Goal: Task Accomplishment & Management: Use online tool/utility

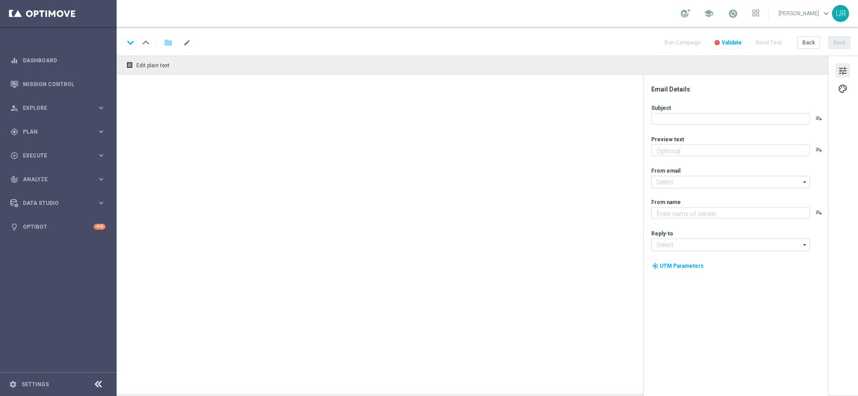
type textarea "EuroMillionen Go! GRATIS zum LOTTO 6 aus 45."
type input "[EMAIL_ADDRESS][DOMAIN_NAME]"
type textarea "Lottoland"
type input "[EMAIL_ADDRESS][DOMAIN_NAME]"
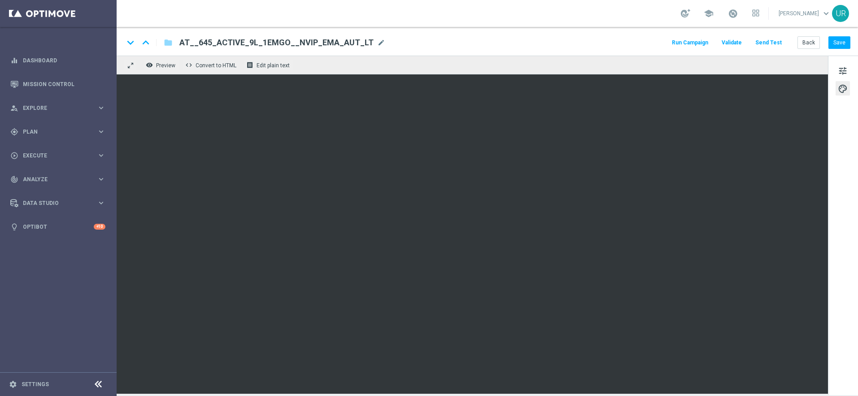
click at [773, 41] on button "Send Test" at bounding box center [768, 43] width 29 height 12
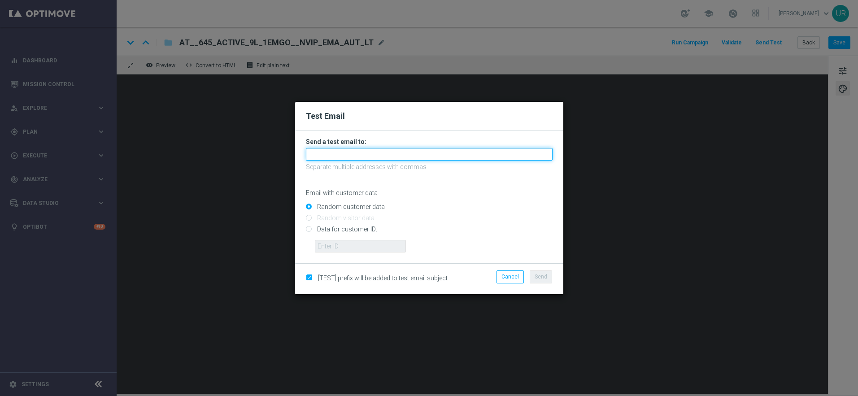
click at [408, 157] on input "text" at bounding box center [429, 154] width 247 height 13
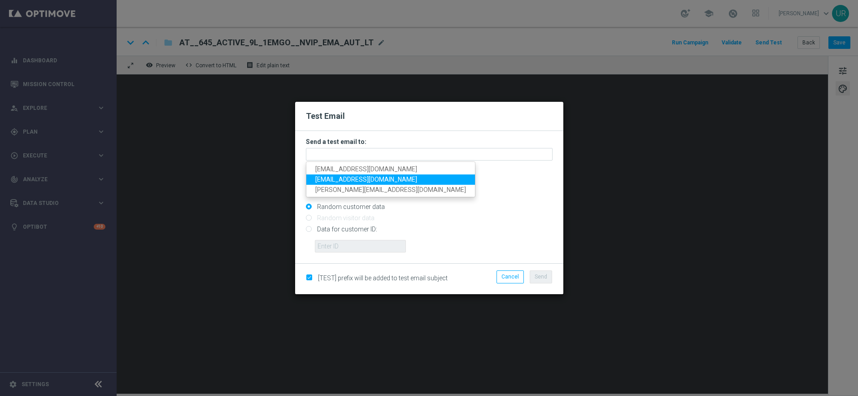
click at [330, 177] on span "[EMAIL_ADDRESS][DOMAIN_NAME]" at bounding box center [366, 179] width 102 height 7
type input "[EMAIL_ADDRESS][DOMAIN_NAME]"
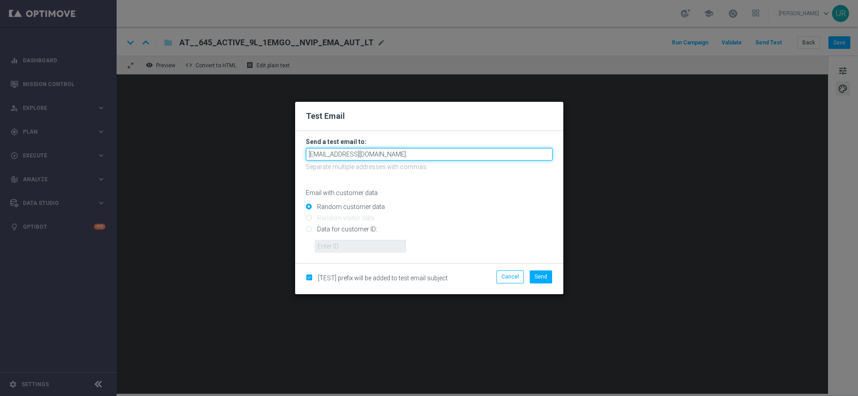
click at [417, 154] on input "[EMAIL_ADDRESS][DOMAIN_NAME]" at bounding box center [429, 154] width 247 height 13
drag, startPoint x: 417, startPoint y: 154, endPoint x: 274, endPoint y: 148, distance: 143.2
click at [274, 148] on modal-container "Test Email Send a test email to: ulrikarosendahl68+mt@gmail.com ulrikarosendahl…" at bounding box center [429, 198] width 858 height 396
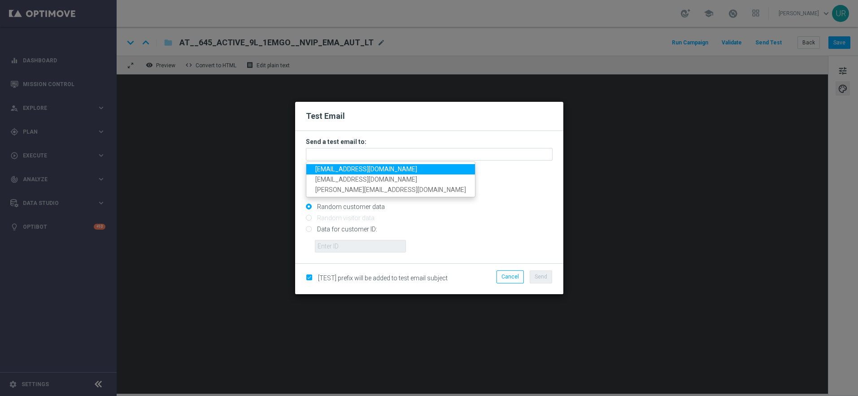
click at [326, 170] on span "[EMAIL_ADDRESS][DOMAIN_NAME]" at bounding box center [366, 168] width 102 height 7
type input "[EMAIL_ADDRESS][DOMAIN_NAME]"
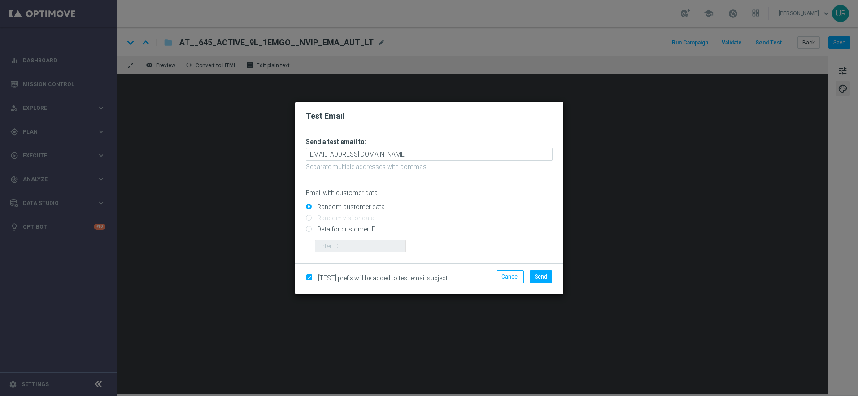
click at [309, 228] on input "Data for customer ID:" at bounding box center [429, 233] width 247 height 13
radio input "true"
click at [327, 244] on input "text" at bounding box center [360, 246] width 91 height 13
paste input "222645200"
type input "222645200"
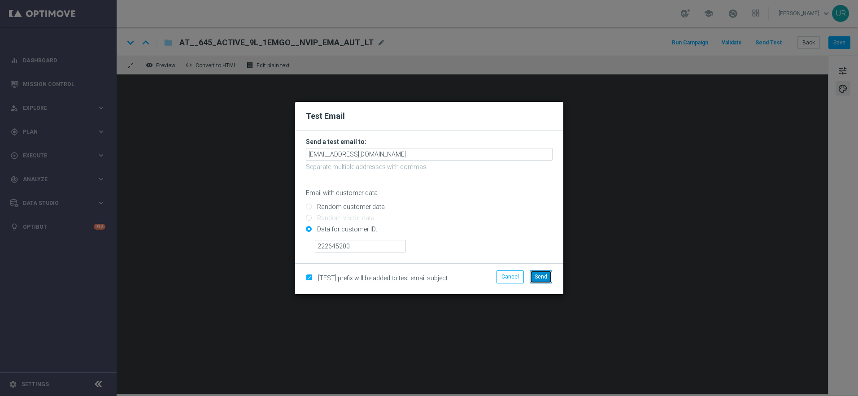
click at [542, 274] on span "Send" at bounding box center [541, 277] width 13 height 6
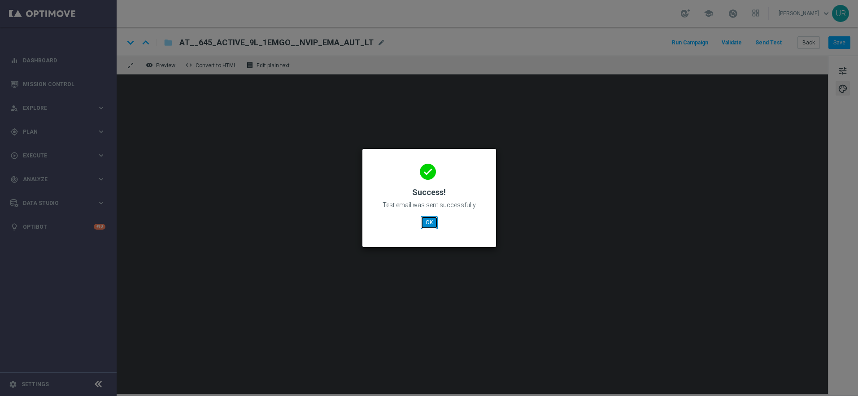
click at [429, 224] on button "OK" at bounding box center [429, 222] width 17 height 13
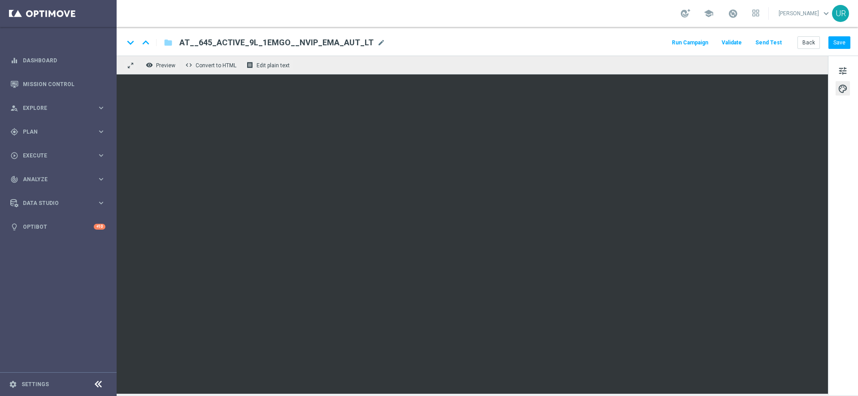
click at [774, 45] on button "Send Test" at bounding box center [768, 43] width 29 height 12
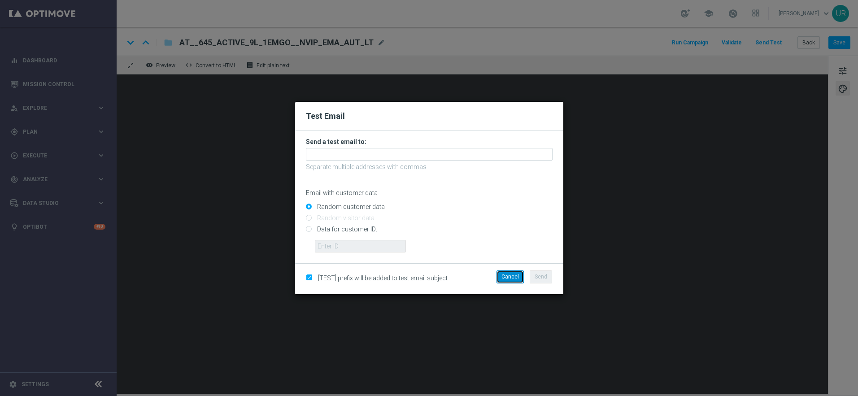
click at [510, 277] on button "Cancel" at bounding box center [509, 276] width 27 height 13
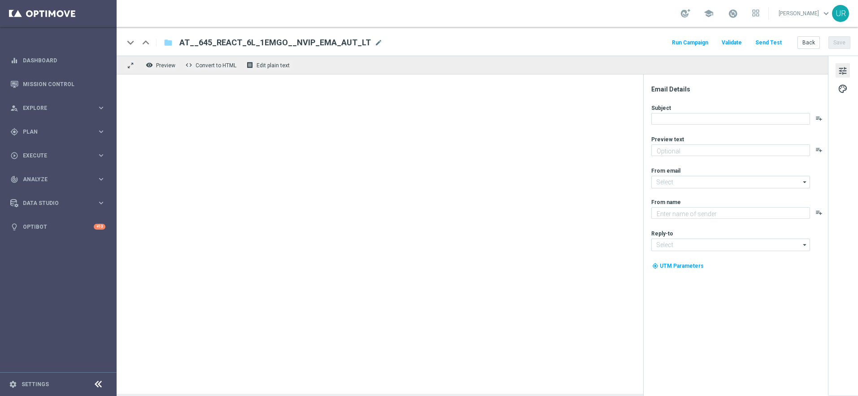
type textarea "EuroMillionen Go! GRATIS zum LOTTO 6 aus 45."
type input "[EMAIL_ADDRESS][DOMAIN_NAME]"
type textarea "Lottoland"
type input "[EMAIL_ADDRESS][DOMAIN_NAME]"
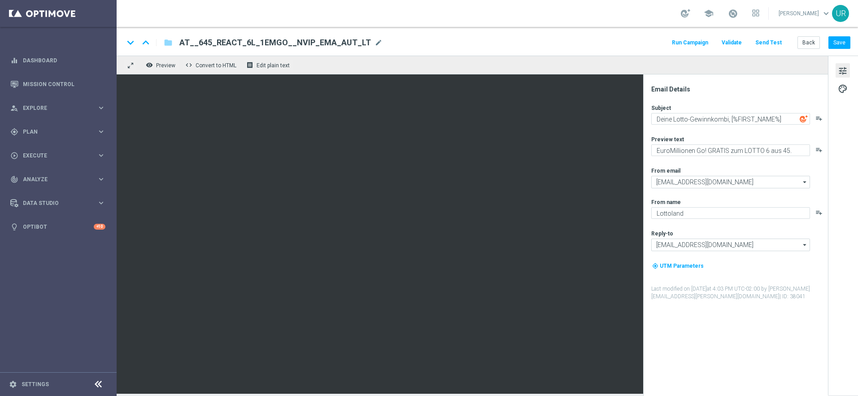
click at [762, 42] on button "Send Test" at bounding box center [768, 43] width 29 height 12
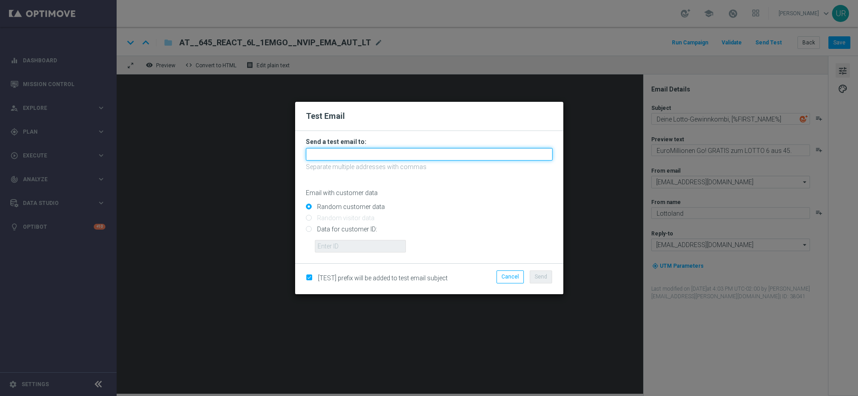
click at [453, 152] on input "text" at bounding box center [429, 154] width 247 height 13
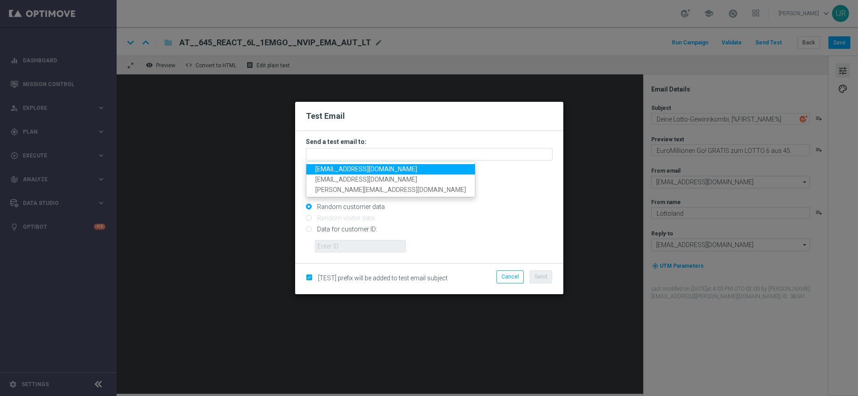
click at [335, 166] on span "[EMAIL_ADDRESS][DOMAIN_NAME]" at bounding box center [366, 168] width 102 height 7
type input "[EMAIL_ADDRESS][DOMAIN_NAME]"
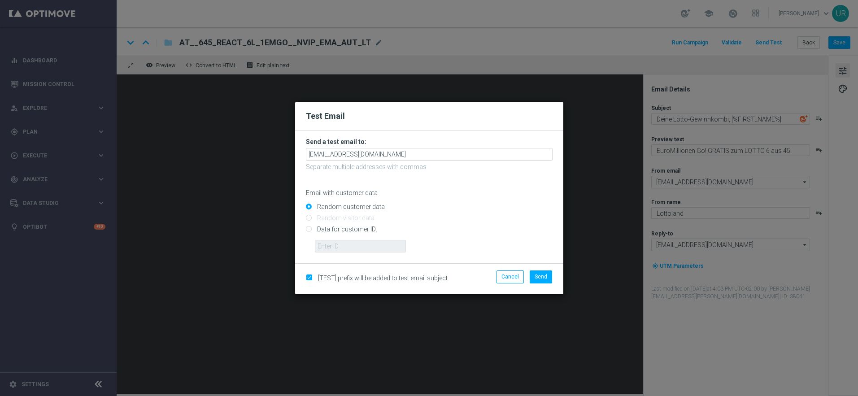
click at [310, 230] on input "Data for customer ID:" at bounding box center [429, 233] width 247 height 13
radio input "true"
click at [336, 247] on input "text" at bounding box center [360, 246] width 91 height 13
click at [389, 243] on input "text" at bounding box center [360, 246] width 91 height 13
paste input "222645200"
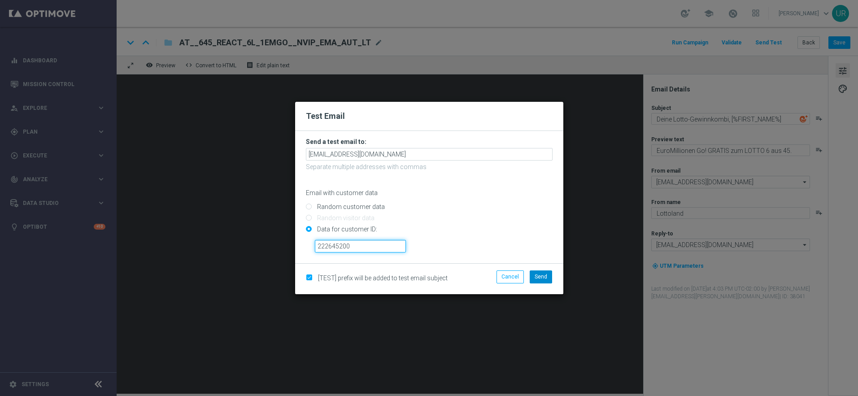
type input "222645200"
click at [542, 277] on span "Send" at bounding box center [541, 277] width 13 height 6
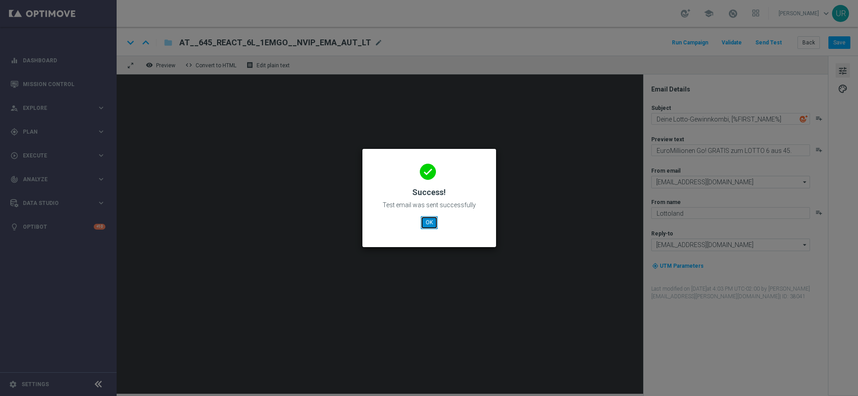
click at [429, 224] on button "OK" at bounding box center [429, 222] width 17 height 13
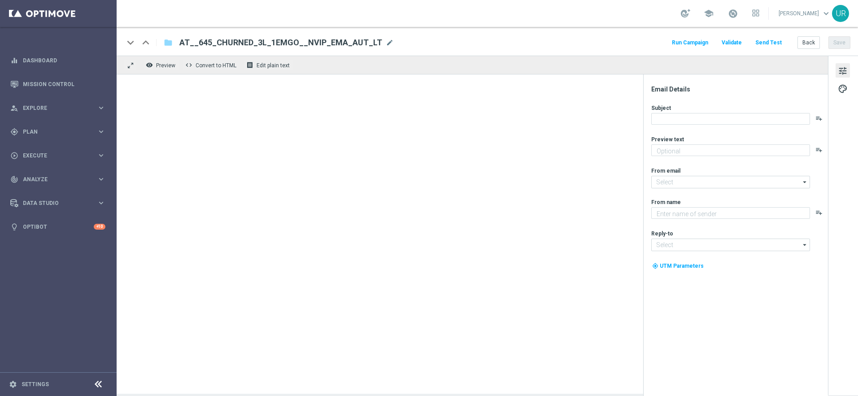
type textarea "EuroMillionen Go! GRATIS zum LOTTO 6 aus 45."
type input "[EMAIL_ADDRESS][DOMAIN_NAME]"
type textarea "Lottoland"
type input "[EMAIL_ADDRESS][DOMAIN_NAME]"
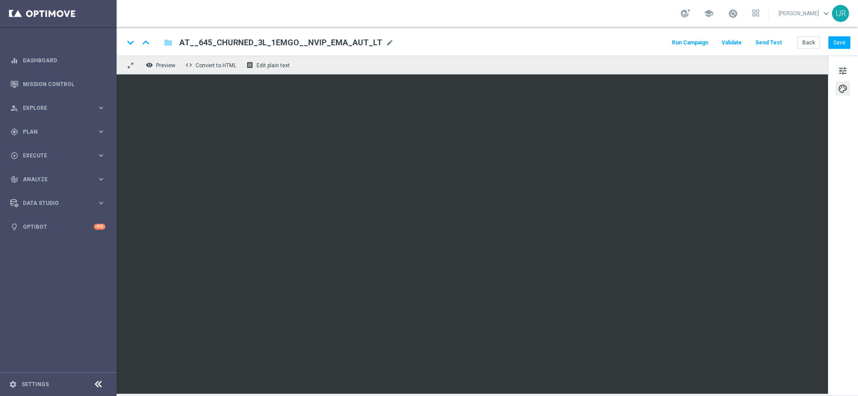
click at [768, 46] on button "Send Test" at bounding box center [768, 43] width 29 height 12
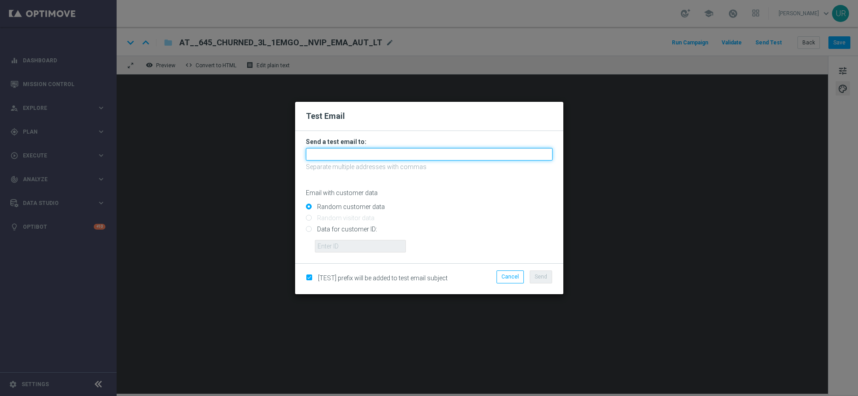
click at [390, 155] on input "text" at bounding box center [429, 154] width 247 height 13
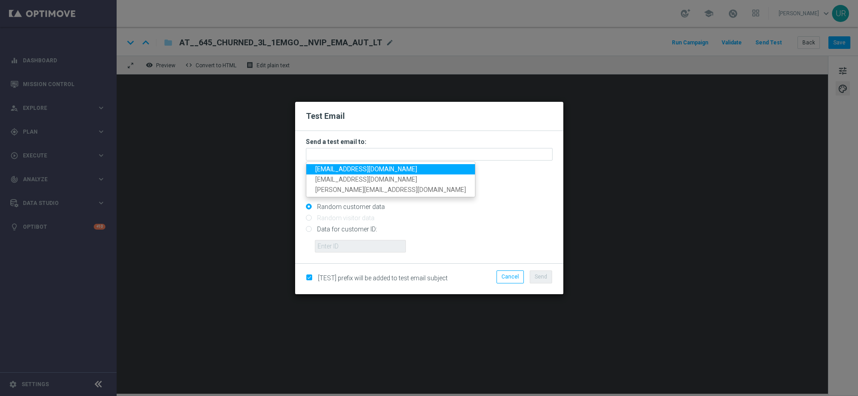
click at [338, 169] on span "[EMAIL_ADDRESS][DOMAIN_NAME]" at bounding box center [366, 168] width 102 height 7
type input "[EMAIL_ADDRESS][DOMAIN_NAME]"
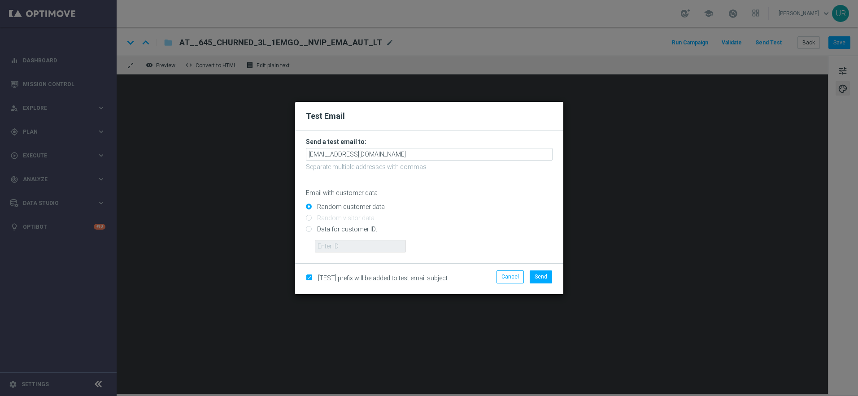
click at [309, 229] on input "Data for customer ID:" at bounding box center [429, 233] width 247 height 13
radio input "true"
click at [332, 244] on input "text" at bounding box center [360, 246] width 91 height 13
paste input "222645200"
type input "222645200"
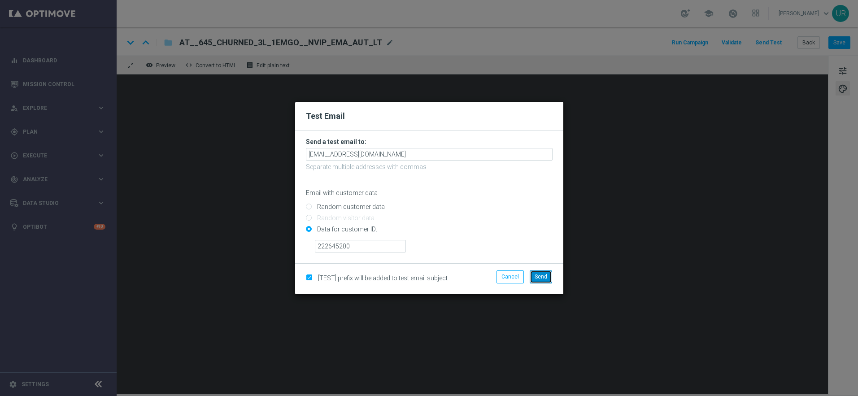
click at [549, 278] on button "Send" at bounding box center [541, 276] width 22 height 13
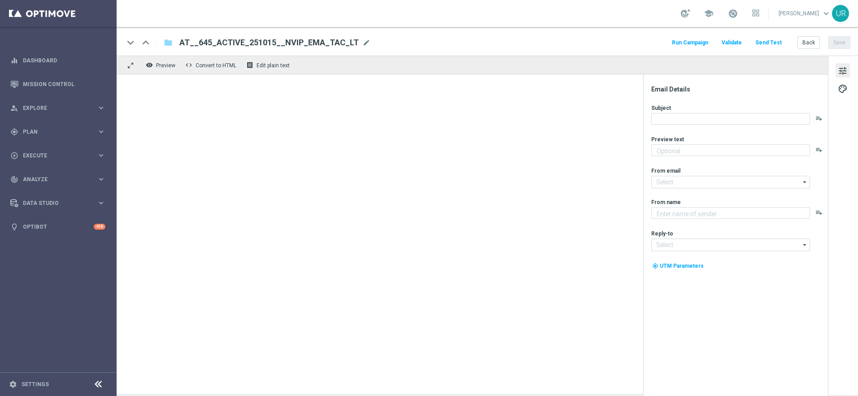
type textarea "Dein Extra zum LOTTO 6 aus 45."
type input "[EMAIL_ADDRESS][DOMAIN_NAME]"
type textarea "Lottoland"
type input "[EMAIL_ADDRESS][DOMAIN_NAME]"
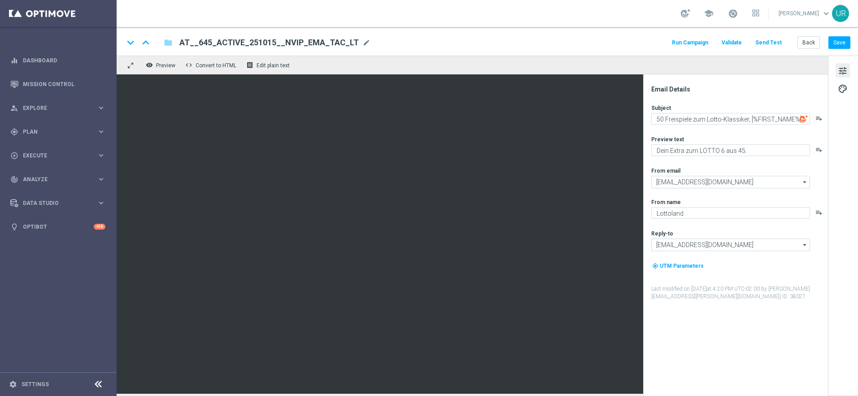
click at [767, 43] on button "Send Test" at bounding box center [768, 43] width 29 height 12
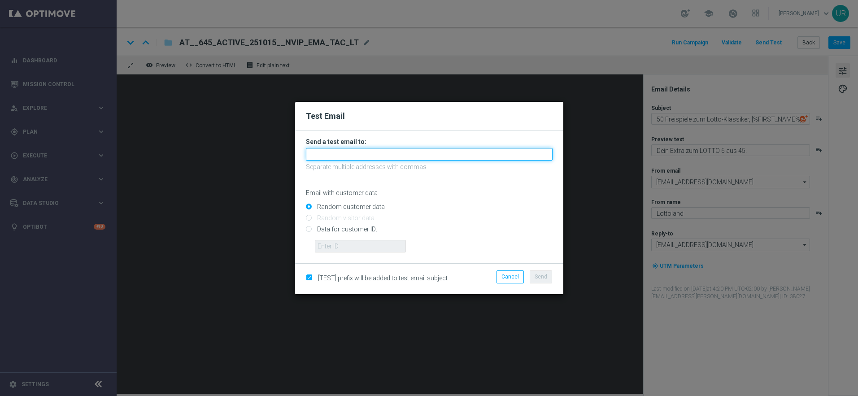
click at [406, 153] on input "text" at bounding box center [429, 154] width 247 height 13
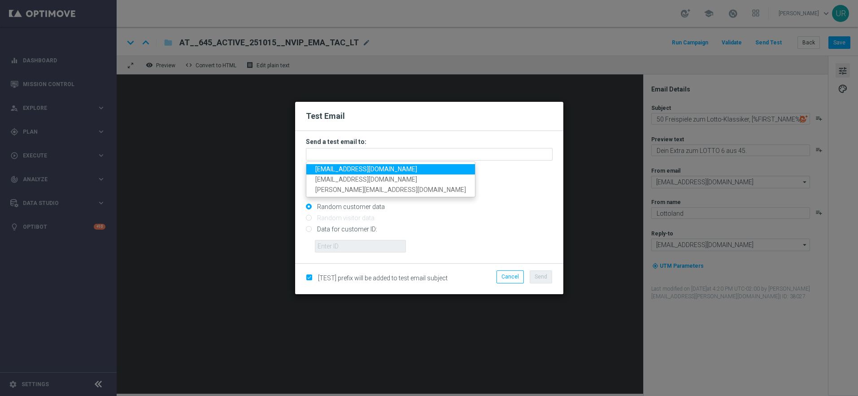
click at [342, 172] on span "[EMAIL_ADDRESS][DOMAIN_NAME]" at bounding box center [366, 168] width 102 height 7
type input "[EMAIL_ADDRESS][DOMAIN_NAME]"
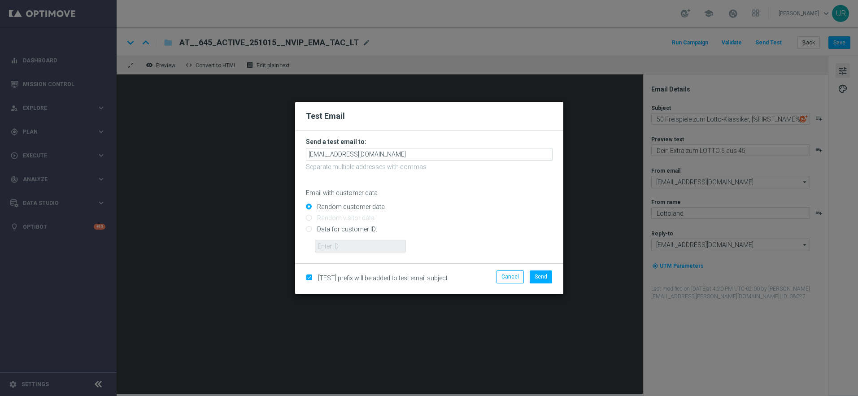
click at [310, 228] on input "Data for customer ID:" at bounding box center [429, 233] width 247 height 13
radio input "true"
click at [324, 244] on input "text" at bounding box center [360, 246] width 91 height 13
paste input "222645200"
type input "222645200"
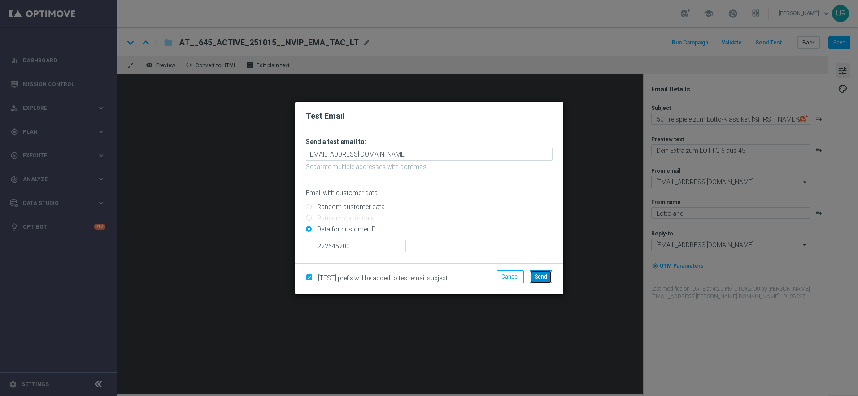
click at [541, 280] on button "Send" at bounding box center [541, 276] width 22 height 13
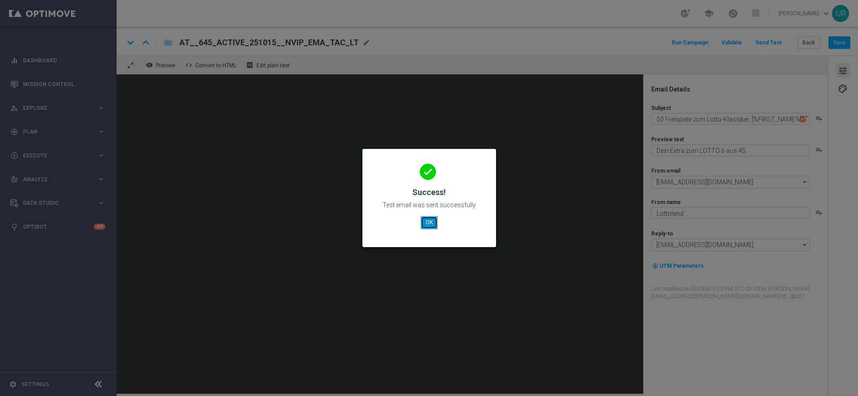
click at [432, 222] on button "OK" at bounding box center [429, 222] width 17 height 13
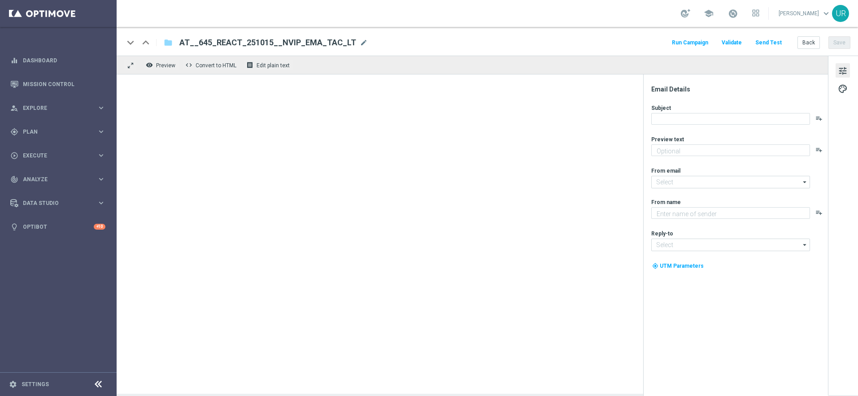
type textarea "Dein Extra zum LOTTO 6 aus 45."
type textarea "Lottoland"
type input "[EMAIL_ADDRESS][DOMAIN_NAME]"
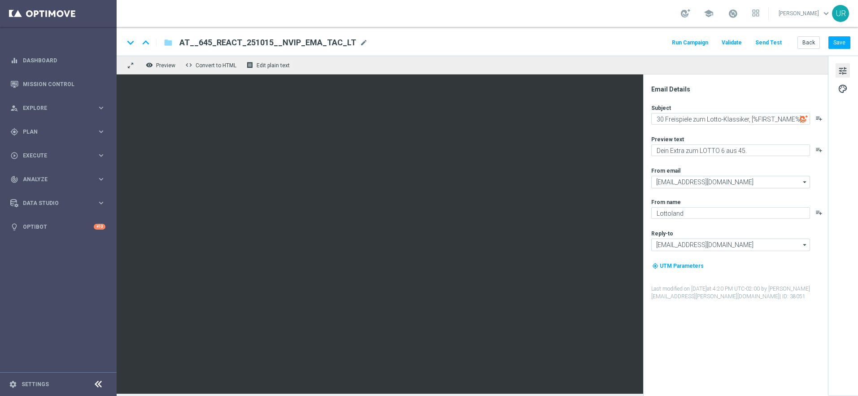
click at [776, 43] on button "Send Test" at bounding box center [768, 43] width 29 height 12
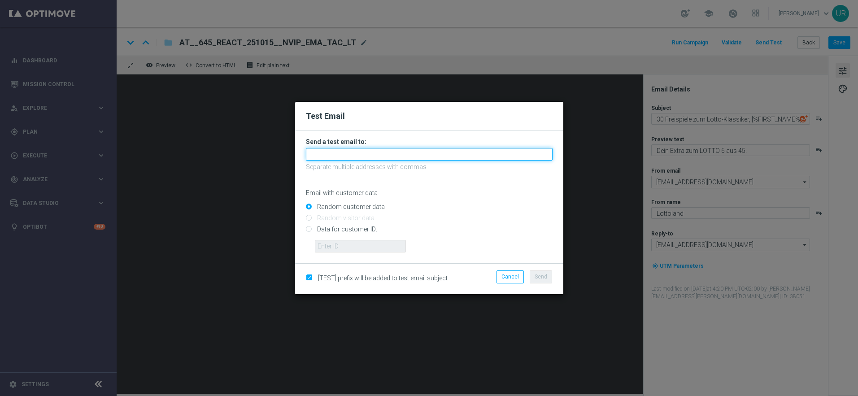
click at [441, 153] on input "text" at bounding box center [429, 154] width 247 height 13
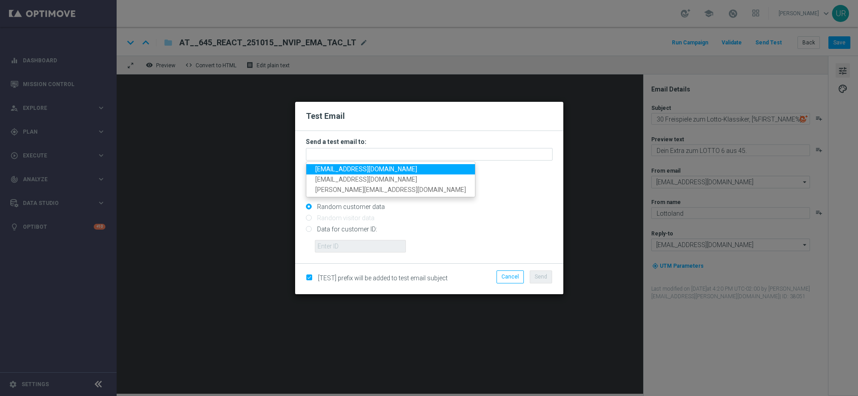
click at [330, 168] on span "[EMAIL_ADDRESS][DOMAIN_NAME]" at bounding box center [366, 168] width 102 height 7
type input "[EMAIL_ADDRESS][DOMAIN_NAME]"
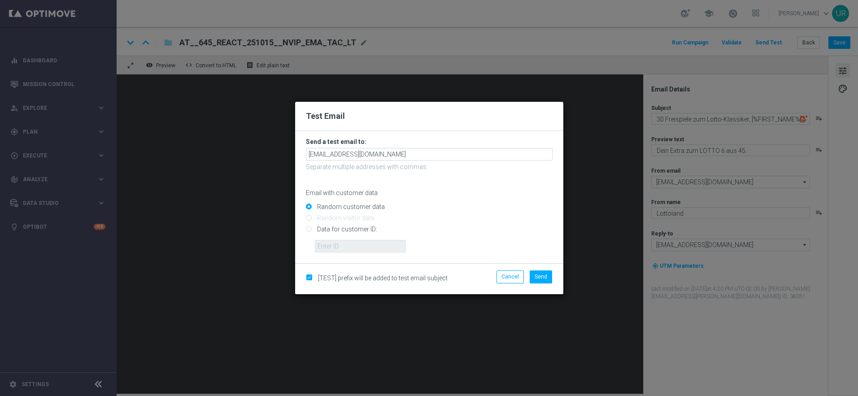
click at [310, 229] on input "Data for customer ID:" at bounding box center [429, 233] width 247 height 13
radio input "true"
click at [329, 244] on input "text" at bounding box center [360, 246] width 91 height 13
paste input "222645200"
type input "222645200"
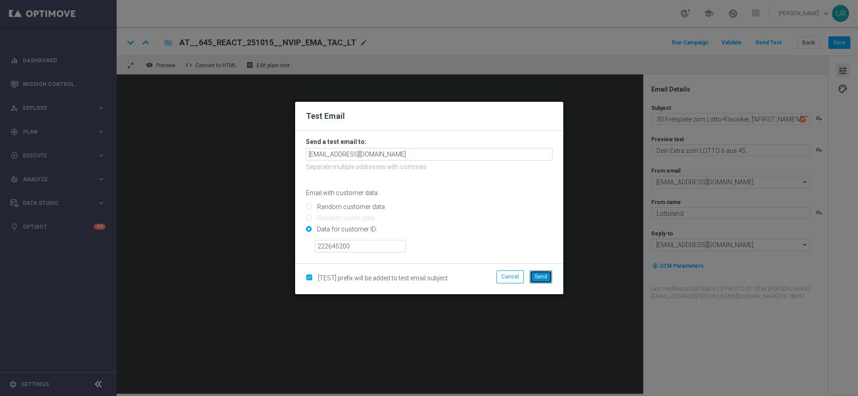
click at [542, 278] on span "Send" at bounding box center [541, 277] width 13 height 6
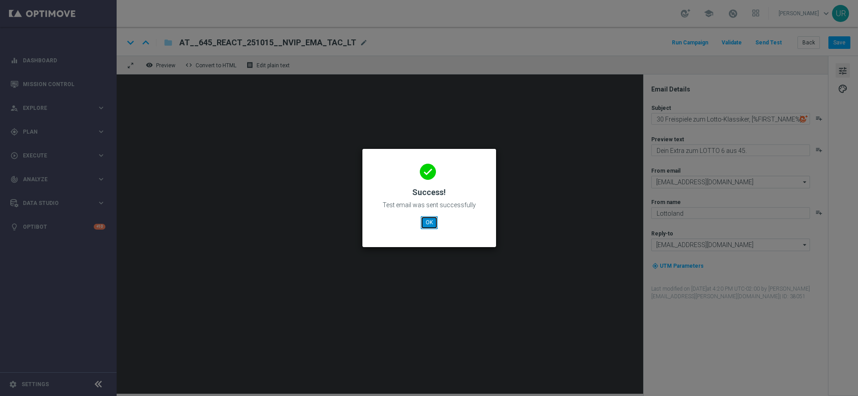
click at [431, 225] on button "OK" at bounding box center [429, 222] width 17 height 13
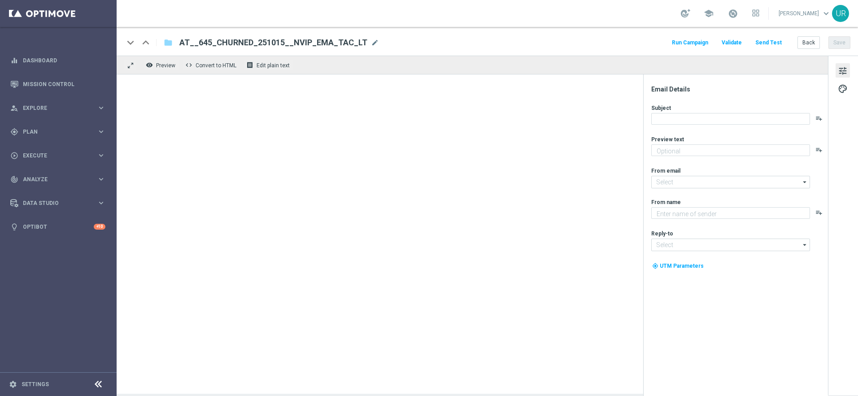
type textarea "Dein Extra zum LOTTO 6 aus 45."
type input "[EMAIL_ADDRESS][DOMAIN_NAME]"
type textarea "Lottoland"
type input "[EMAIL_ADDRESS][DOMAIN_NAME]"
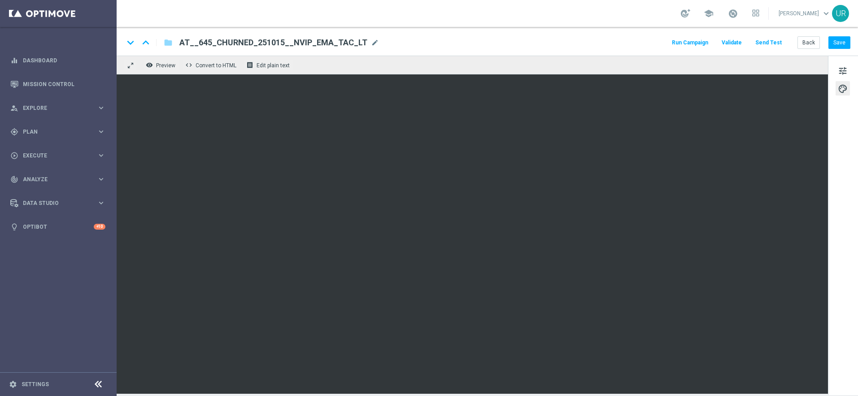
click at [775, 43] on button "Send Test" at bounding box center [768, 43] width 29 height 12
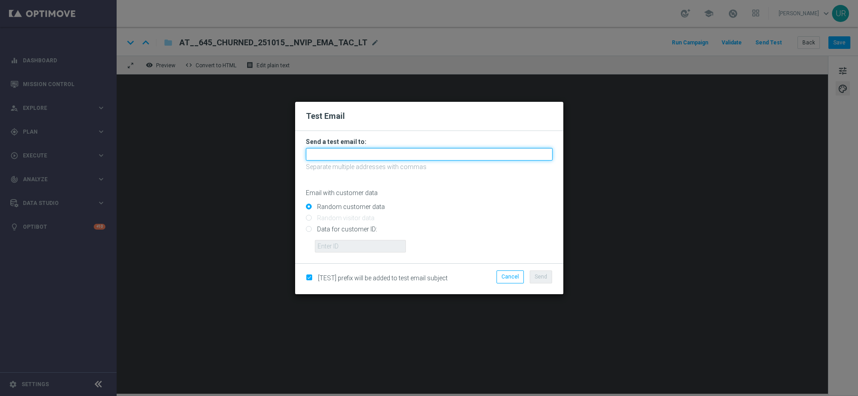
click at [454, 155] on input "text" at bounding box center [429, 154] width 247 height 13
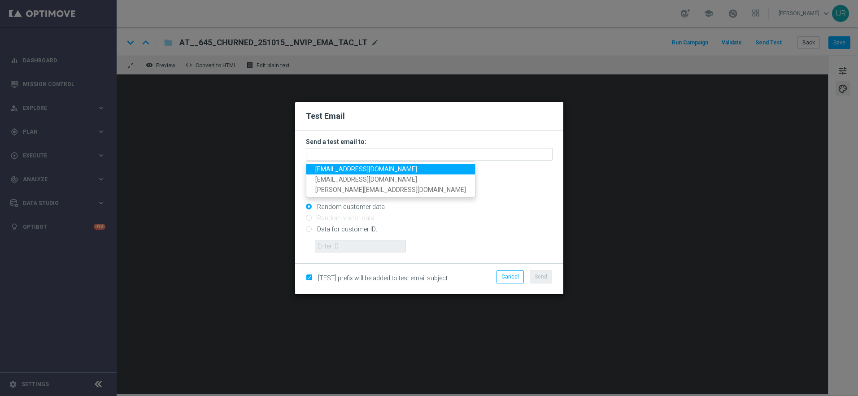
click at [344, 171] on span "[EMAIL_ADDRESS][DOMAIN_NAME]" at bounding box center [366, 168] width 102 height 7
type input "[EMAIL_ADDRESS][DOMAIN_NAME]"
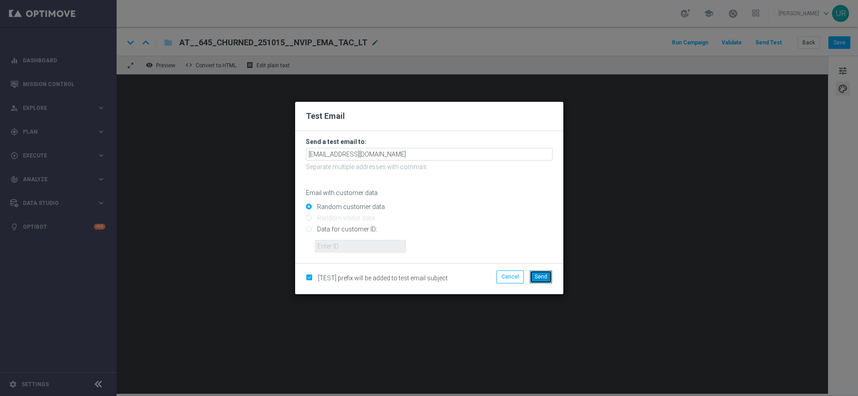
click at [540, 279] on span "Send" at bounding box center [541, 277] width 13 height 6
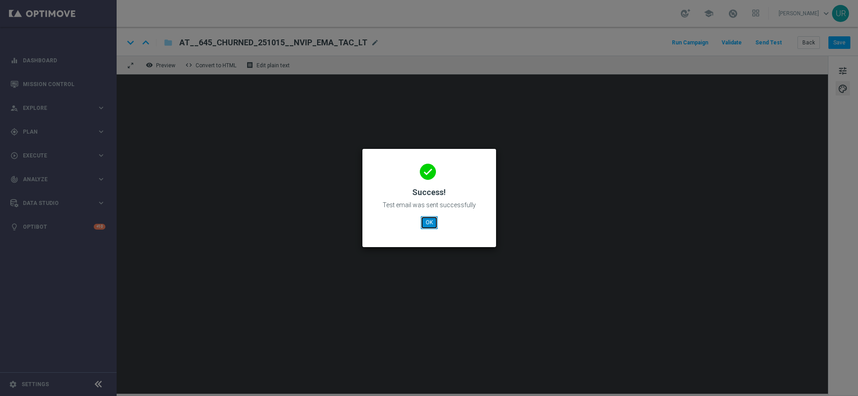
click at [424, 225] on button "OK" at bounding box center [429, 222] width 17 height 13
